Goal: Task Accomplishment & Management: Use online tool/utility

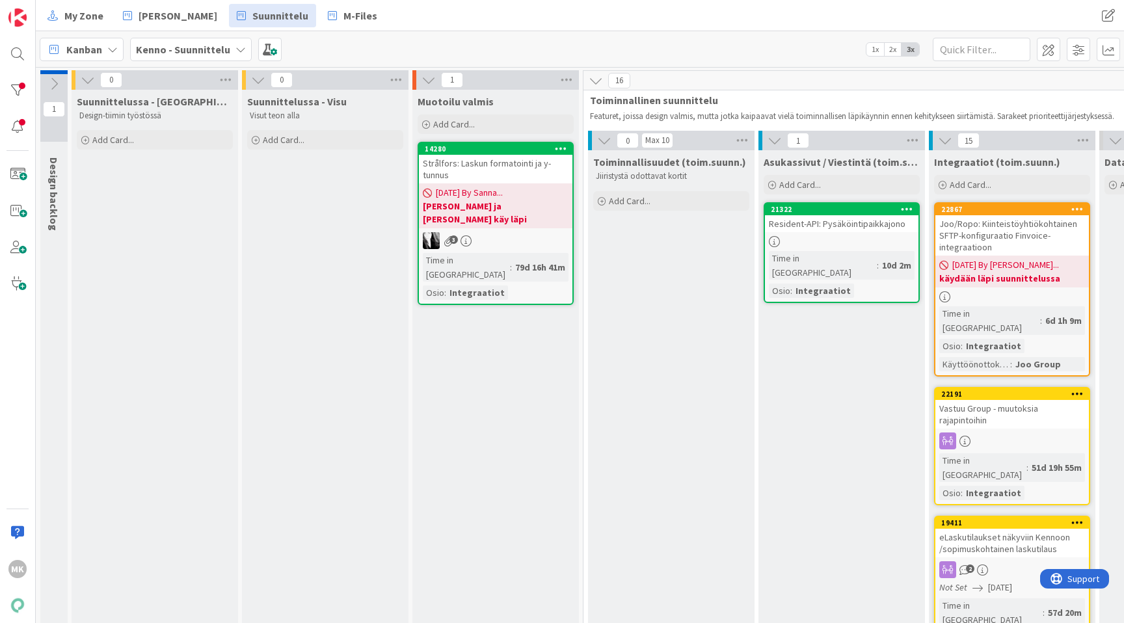
scroll to position [1824, 535]
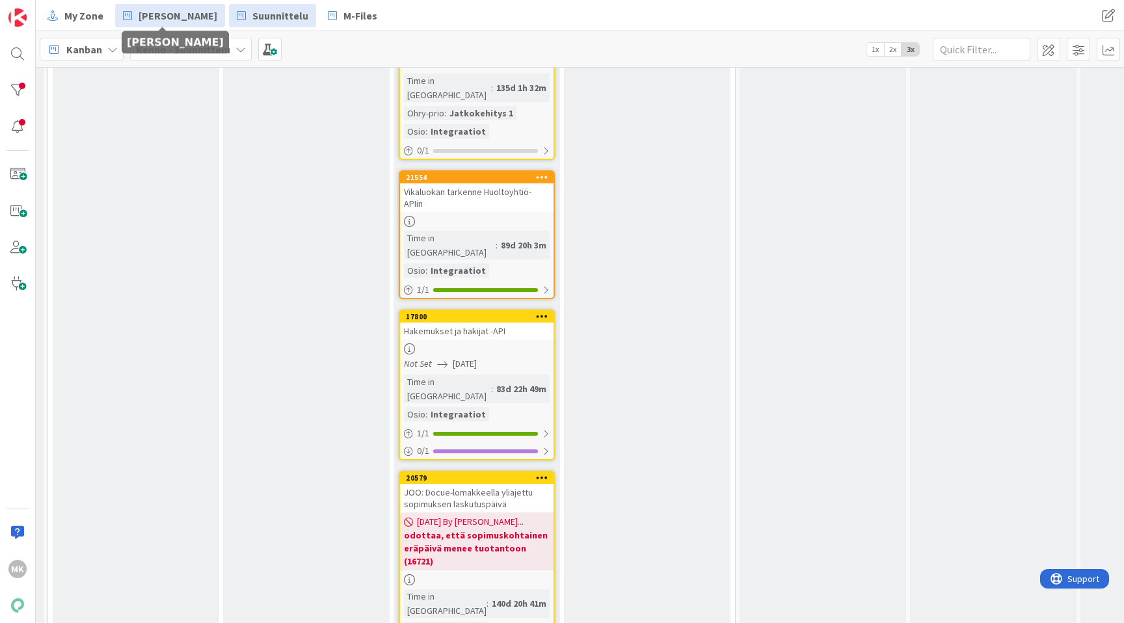
click at [196, 27] on link "[PERSON_NAME]" at bounding box center [170, 15] width 110 height 23
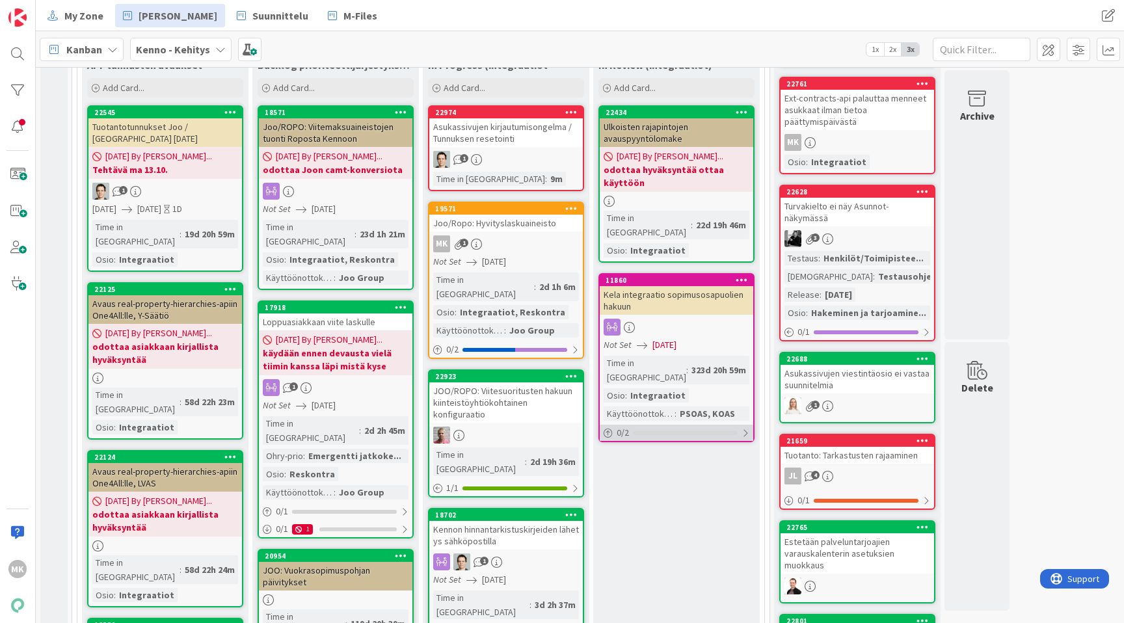
scroll to position [507, 0]
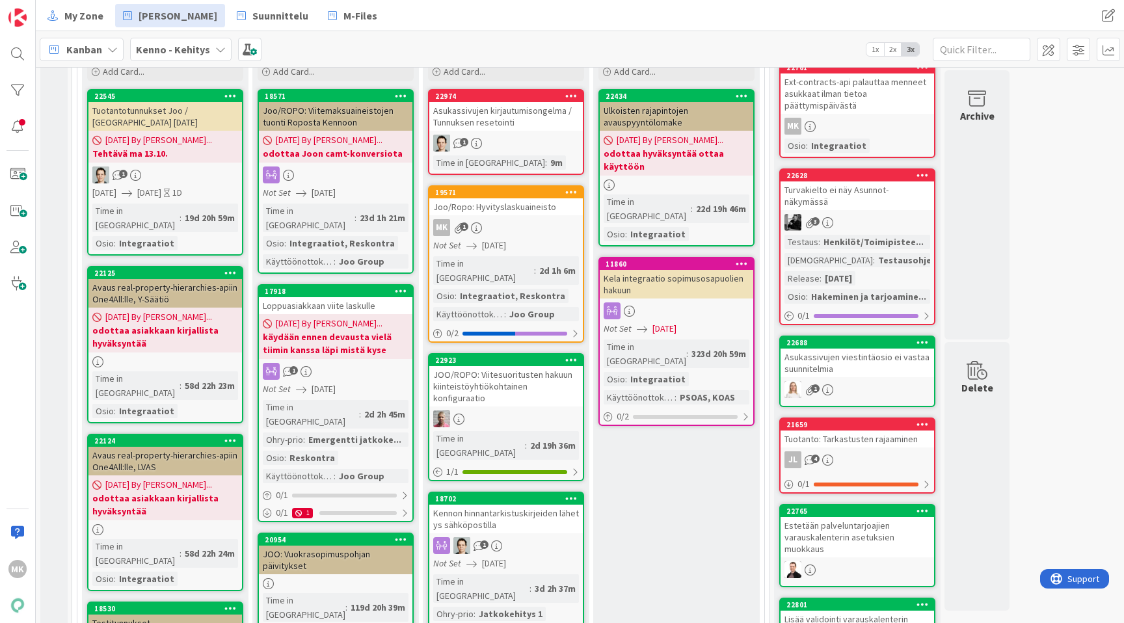
click at [543, 205] on div "Joo/Ropo: Hyvityslaskuaineisto" at bounding box center [505, 206] width 153 height 17
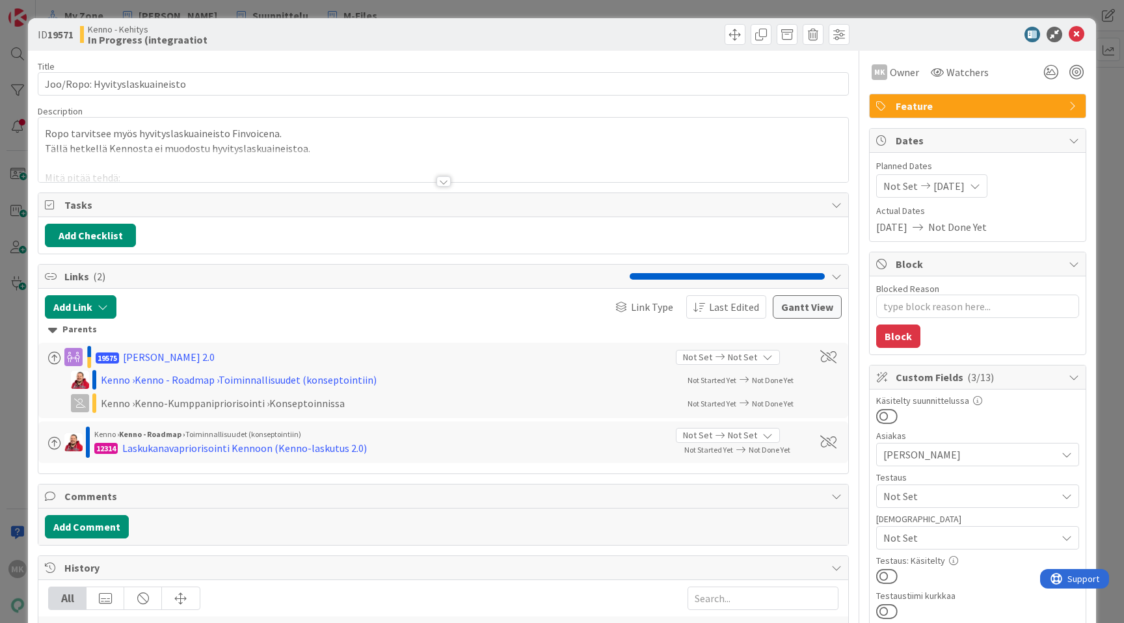
click at [482, 164] on div at bounding box center [442, 165] width 809 height 33
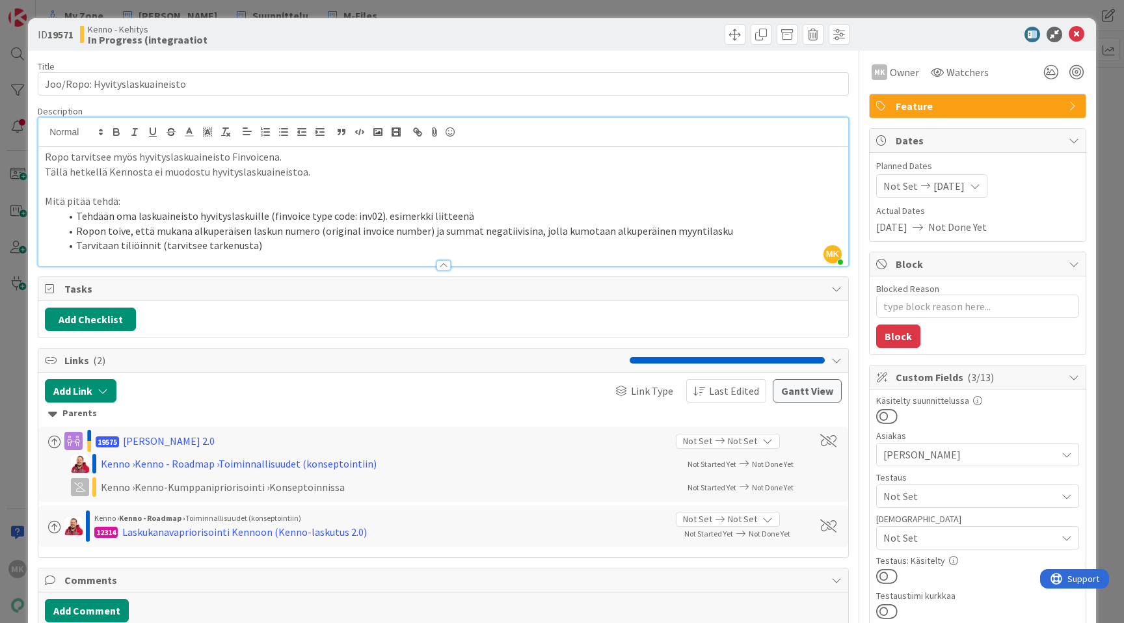
type textarea "x"
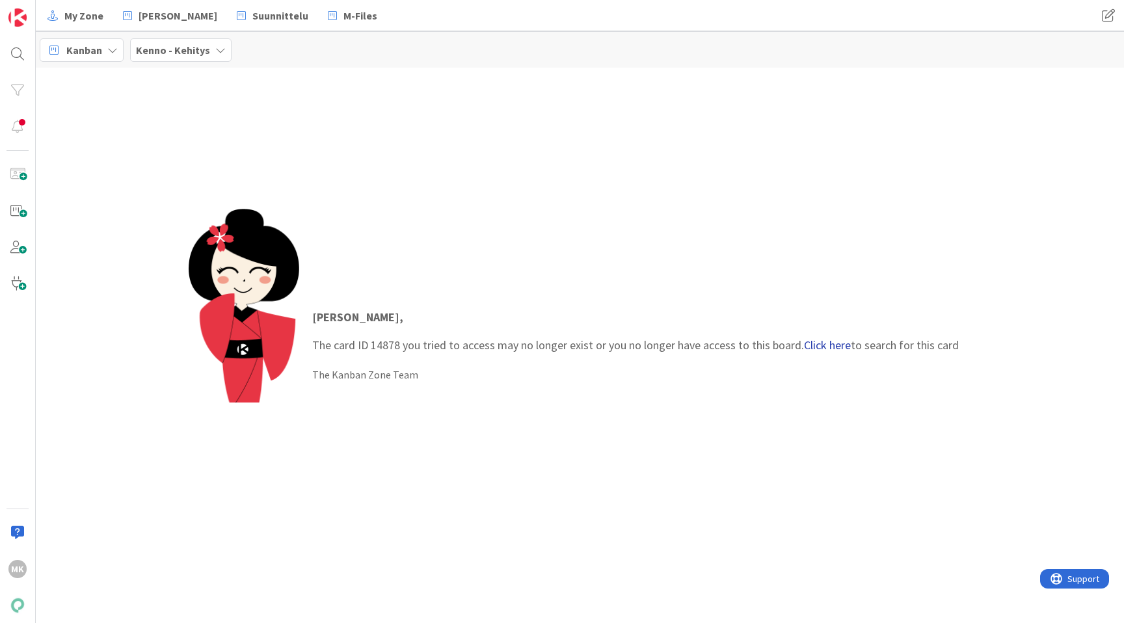
click at [830, 343] on link "Click here" at bounding box center [827, 344] width 47 height 15
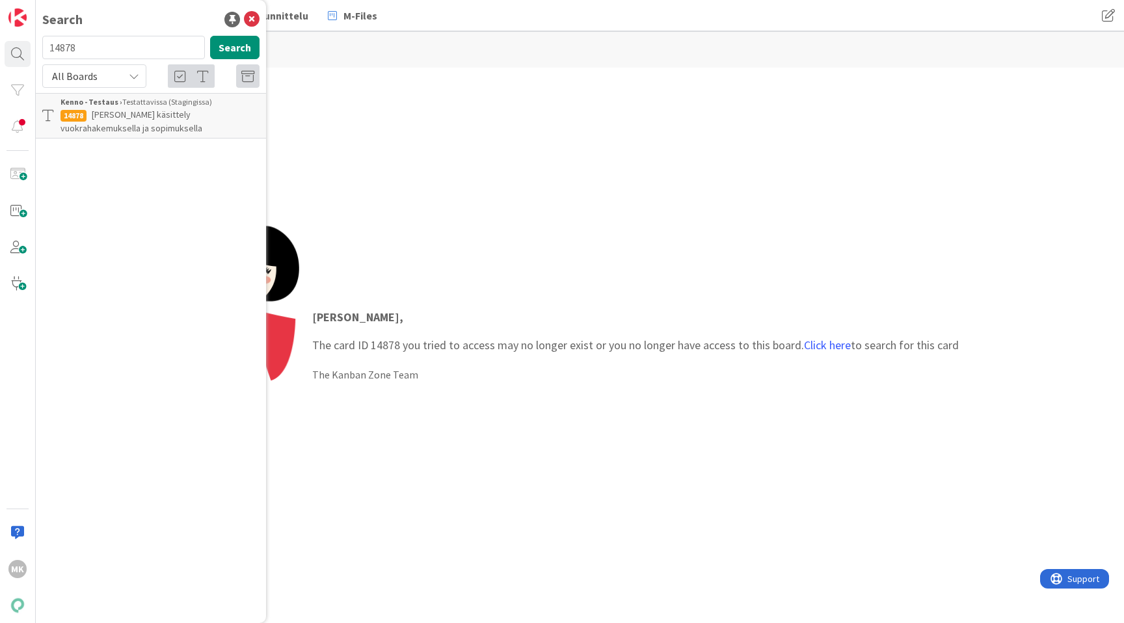
click at [129, 122] on p "Huoltajan käsittely vuokrahakemuksella ja sopimuksella" at bounding box center [159, 121] width 199 height 27
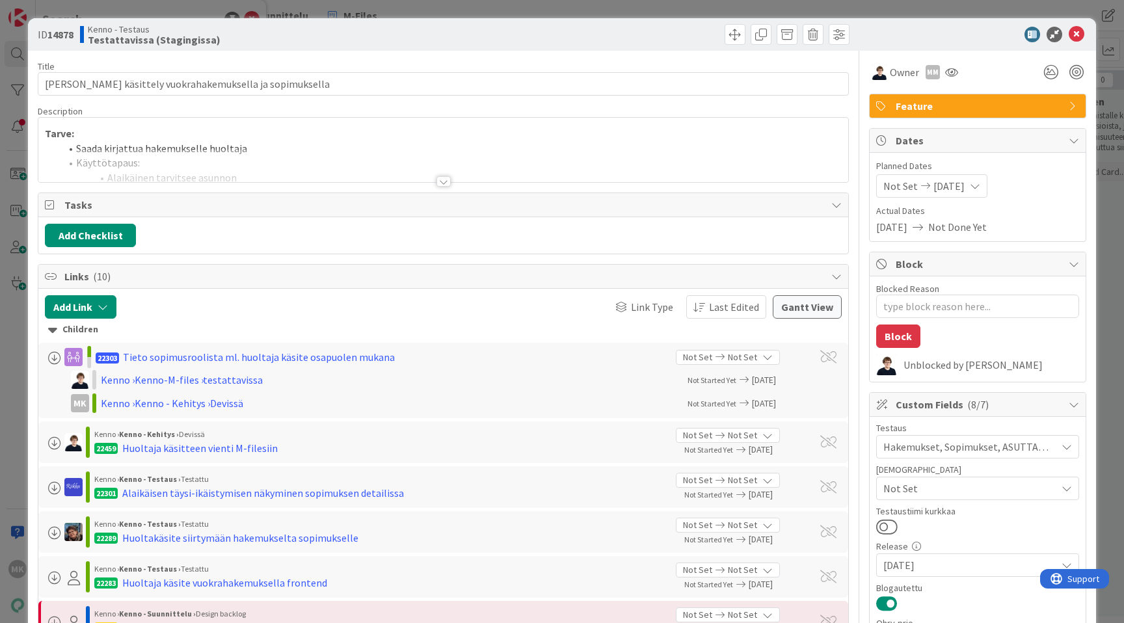
click at [441, 186] on div at bounding box center [443, 181] width 14 height 10
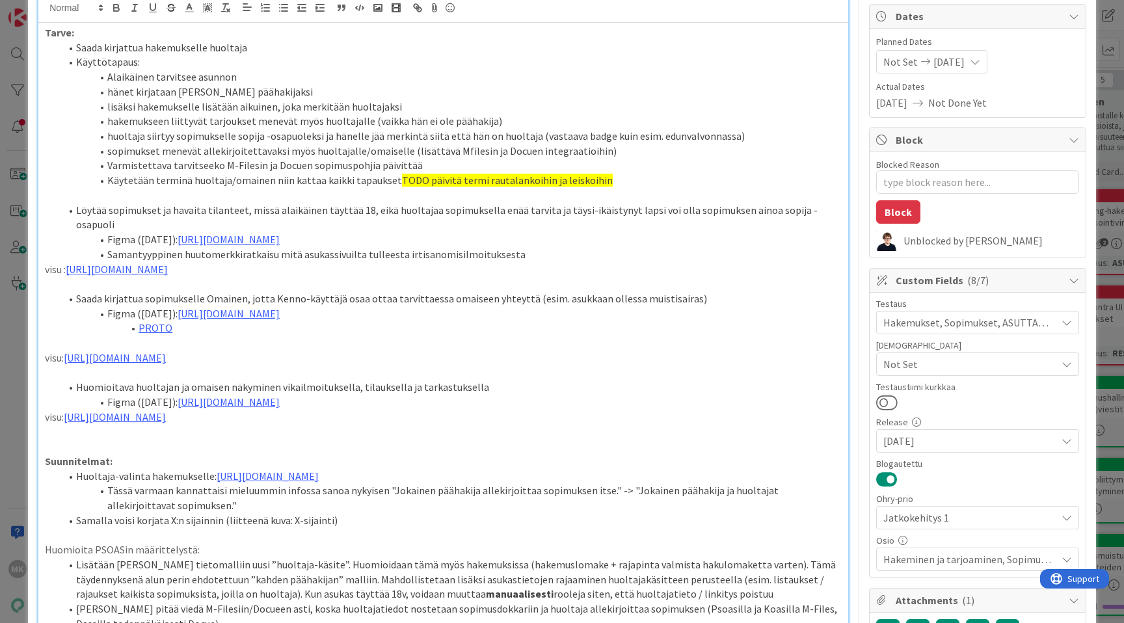
scroll to position [303, 0]
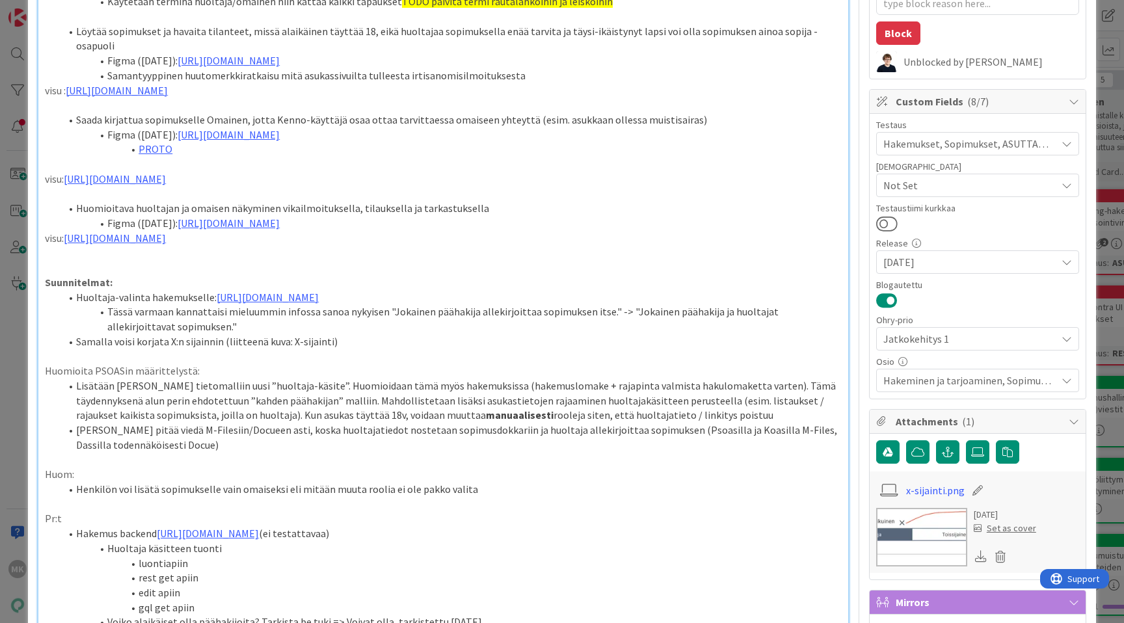
type textarea "x"
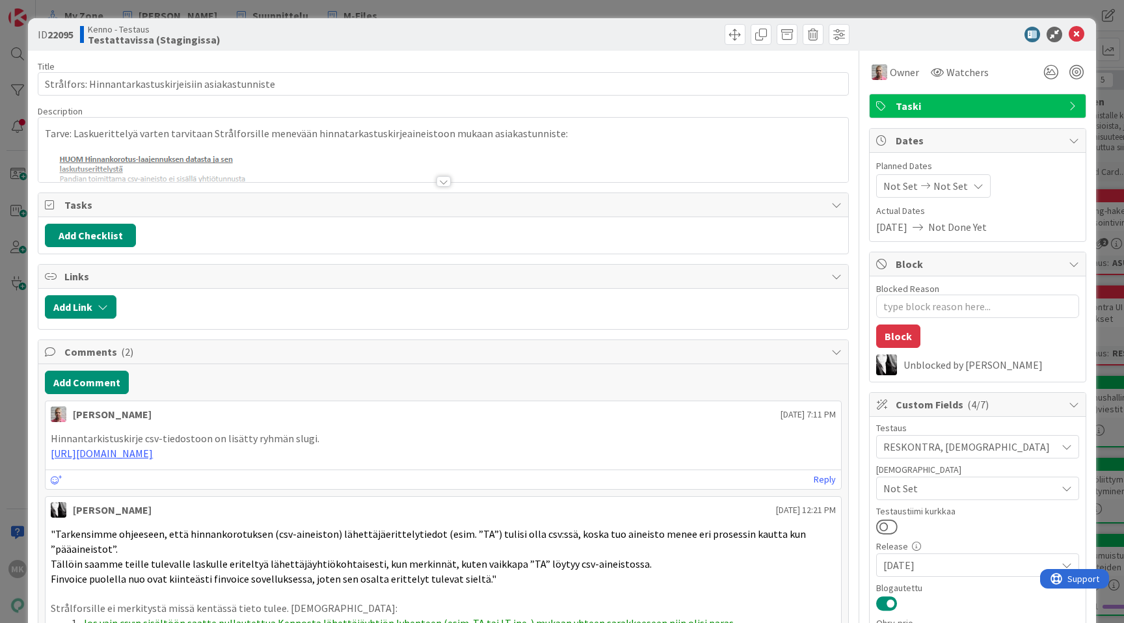
type textarea "x"
click at [414, 180] on div at bounding box center [442, 165] width 809 height 33
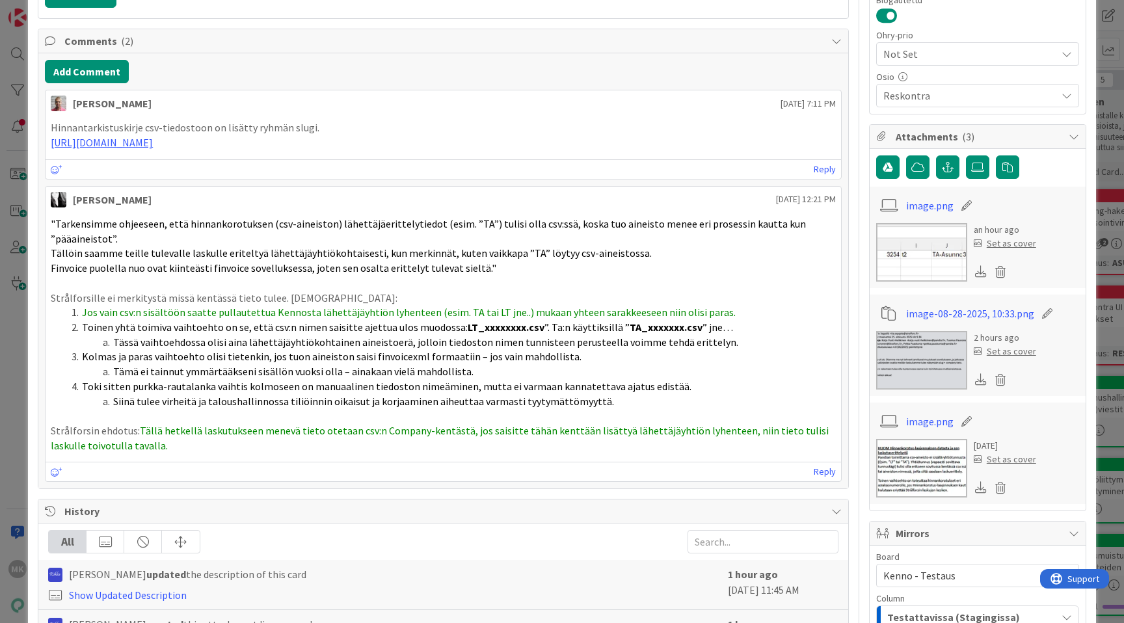
scroll to position [819, 0]
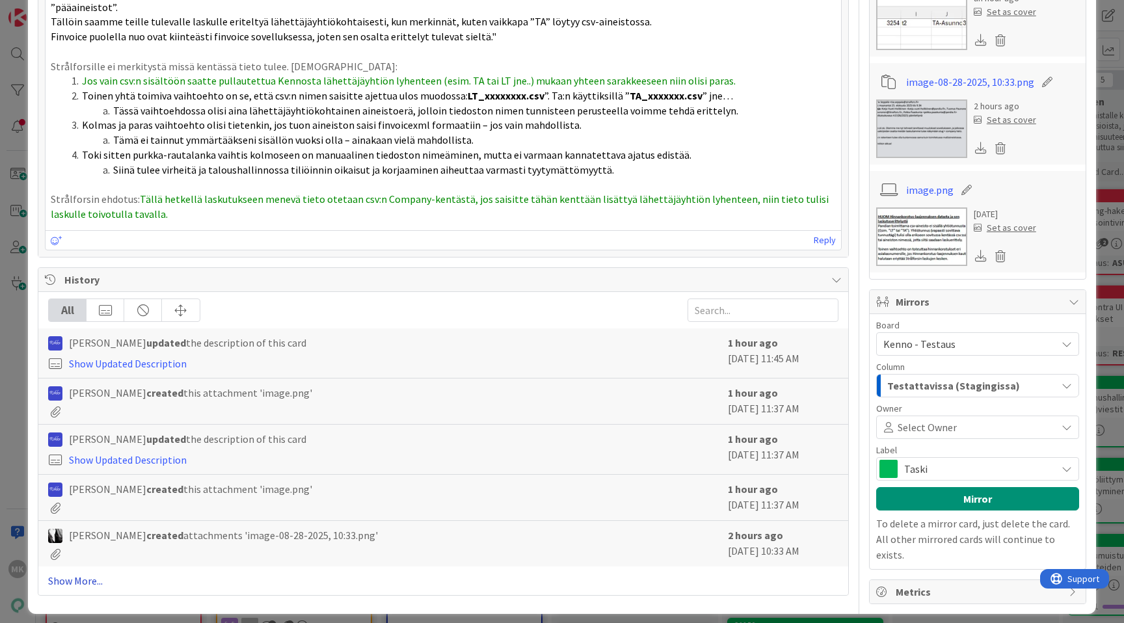
click at [75, 579] on link "Show More..." at bounding box center [443, 581] width 790 height 16
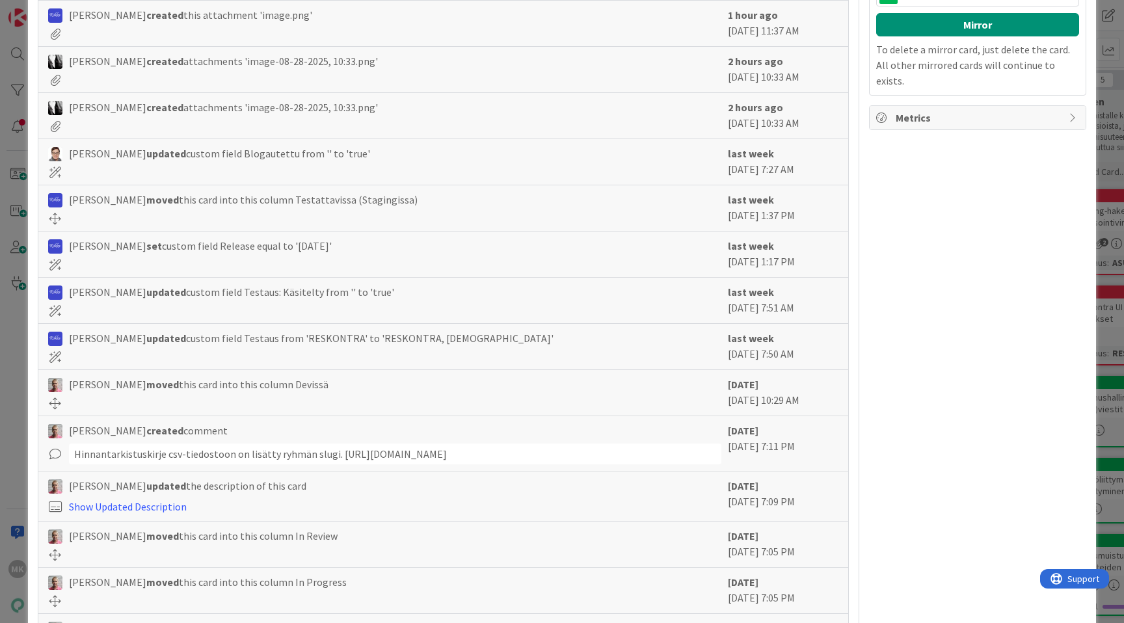
scroll to position [0, 0]
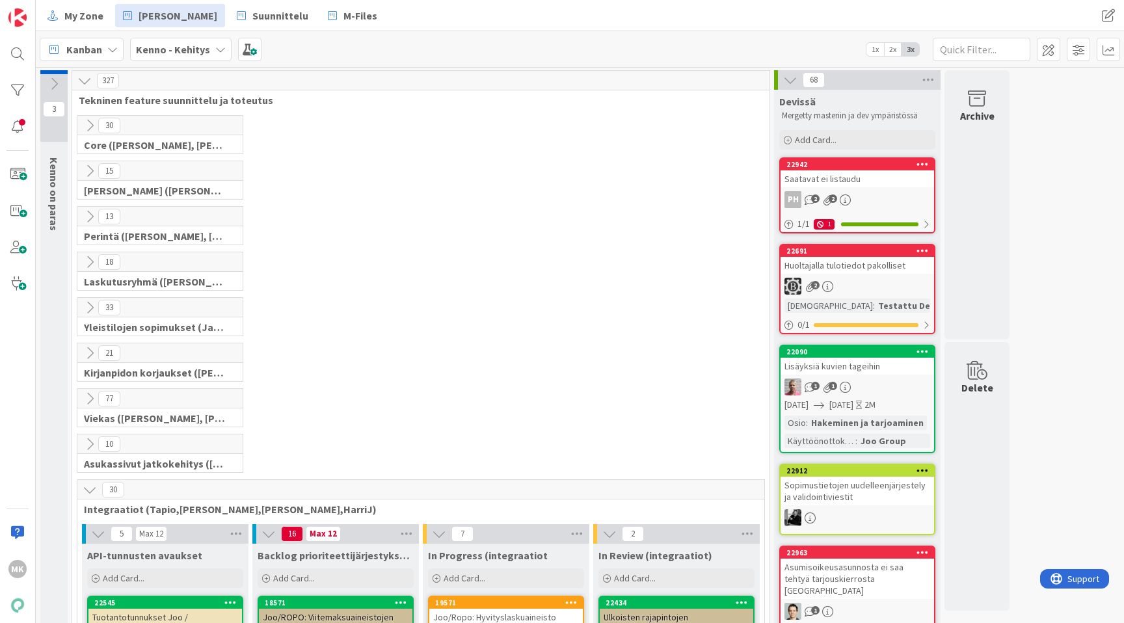
scroll to position [474, 0]
